Goal: Register for event/course

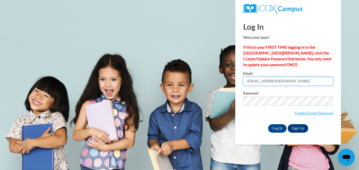
click at [304, 81] on input "katyagabriel112706@gmail.com" at bounding box center [288, 81] width 90 height 9
type input "k"
type input "stephaniecruz1325@gmail.com"
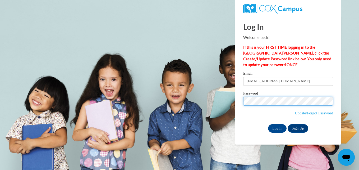
click at [268, 124] on input "Log In" at bounding box center [277, 128] width 18 height 8
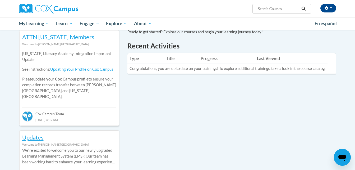
scroll to position [156, 0]
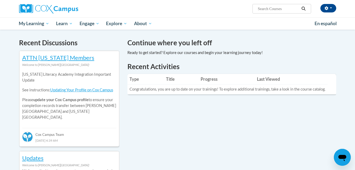
click at [272, 8] on input "Search..." at bounding box center [278, 9] width 42 height 6
type input "supporting middle"
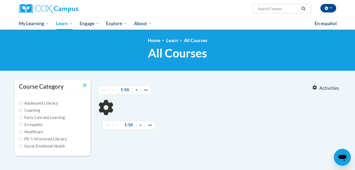
type input "supporting middle"
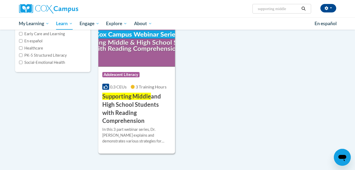
scroll to position [83, 0]
click at [148, 99] on span "Supporting Middle" at bounding box center [126, 96] width 49 height 7
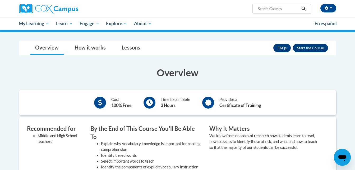
scroll to position [81, 0]
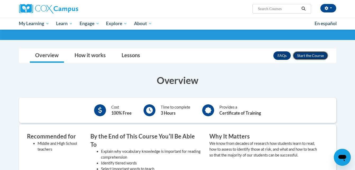
click at [298, 55] on button "Enroll" at bounding box center [310, 55] width 35 height 8
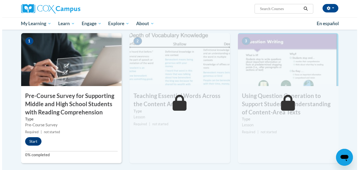
scroll to position [116, 0]
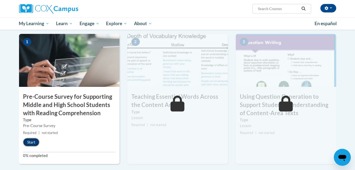
click at [31, 140] on button "Start" at bounding box center [31, 142] width 16 height 8
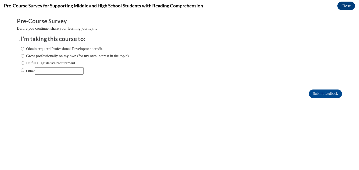
scroll to position [0, 0]
click at [71, 50] on label "Obtain required Professional Development credit." at bounding box center [62, 49] width 82 height 6
click at [24, 50] on input "Obtain required Professional Development credit." at bounding box center [22, 49] width 3 height 6
radio input "true"
click at [309, 93] on input "Submit feedback" at bounding box center [325, 93] width 33 height 8
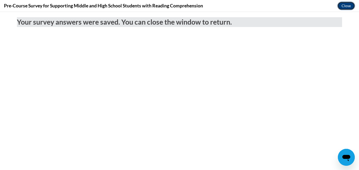
click at [344, 8] on button "Close" at bounding box center [346, 6] width 18 height 8
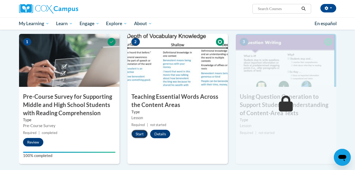
click at [138, 136] on button "Start" at bounding box center [139, 133] width 16 height 8
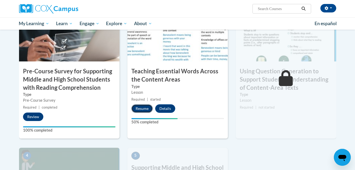
click at [140, 105] on button "Resume" at bounding box center [141, 108] width 21 height 8
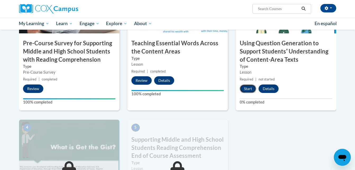
click at [250, 87] on button "Start" at bounding box center [248, 88] width 16 height 8
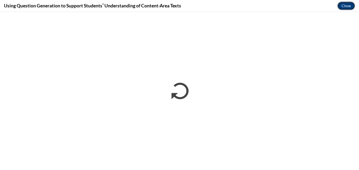
click at [341, 8] on button "Close" at bounding box center [346, 6] width 18 height 8
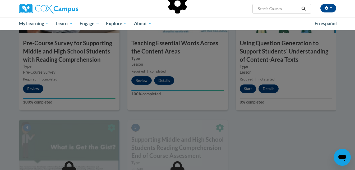
click at [331, 8] on div at bounding box center [177, 30] width 317 height 100
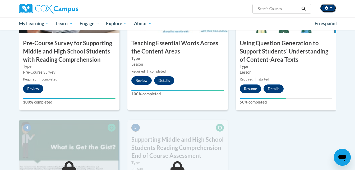
click at [330, 6] on button "button" at bounding box center [328, 8] width 16 height 8
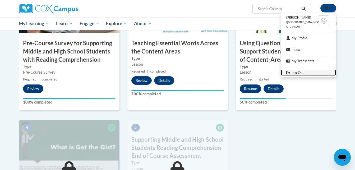
click at [291, 73] on link "Log Out" at bounding box center [308, 72] width 55 height 7
